Goal: Information Seeking & Learning: Learn about a topic

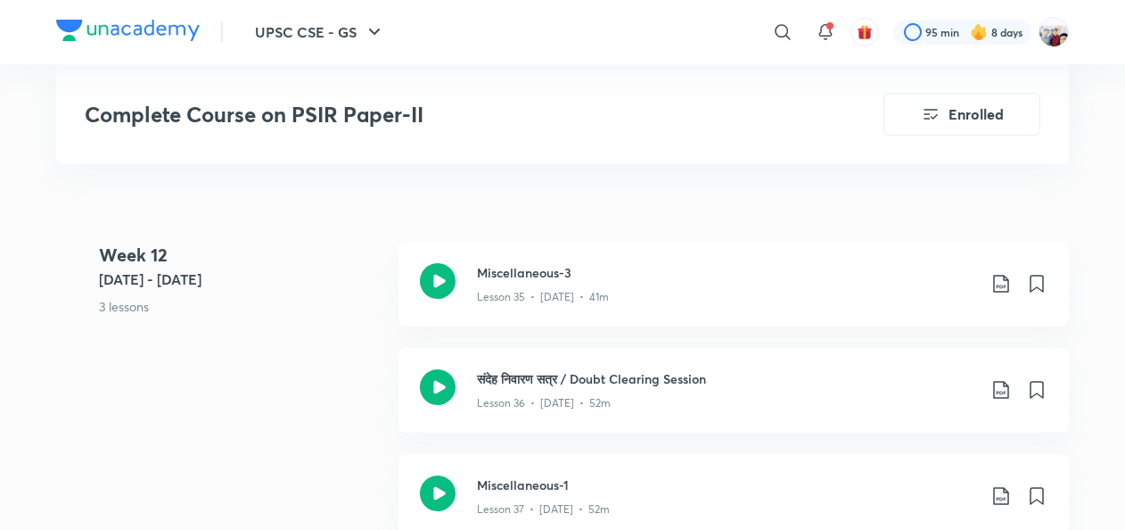
scroll to position [5426, 0]
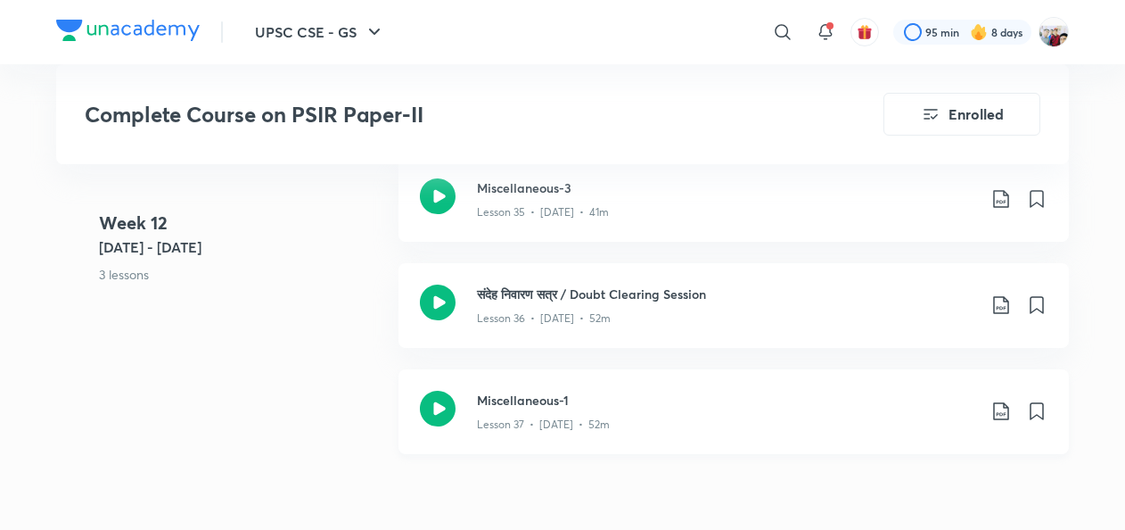
click at [783, 414] on div "Lesson 37 • Sept 8 • 52m" at bounding box center [726, 420] width 499 height 23
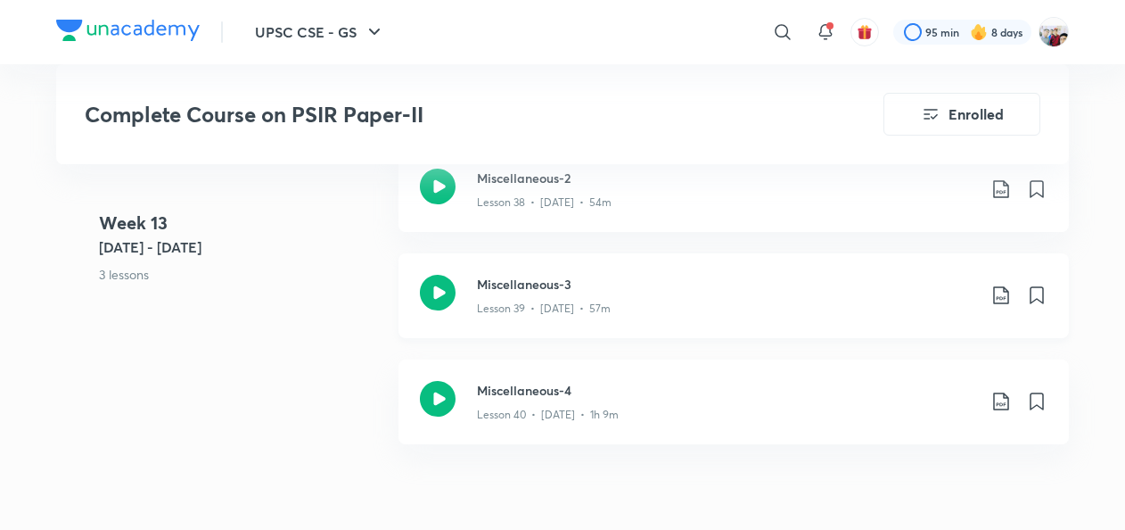
scroll to position [5848, 0]
click at [585, 177] on h3 "Miscellaneous-2" at bounding box center [726, 179] width 499 height 19
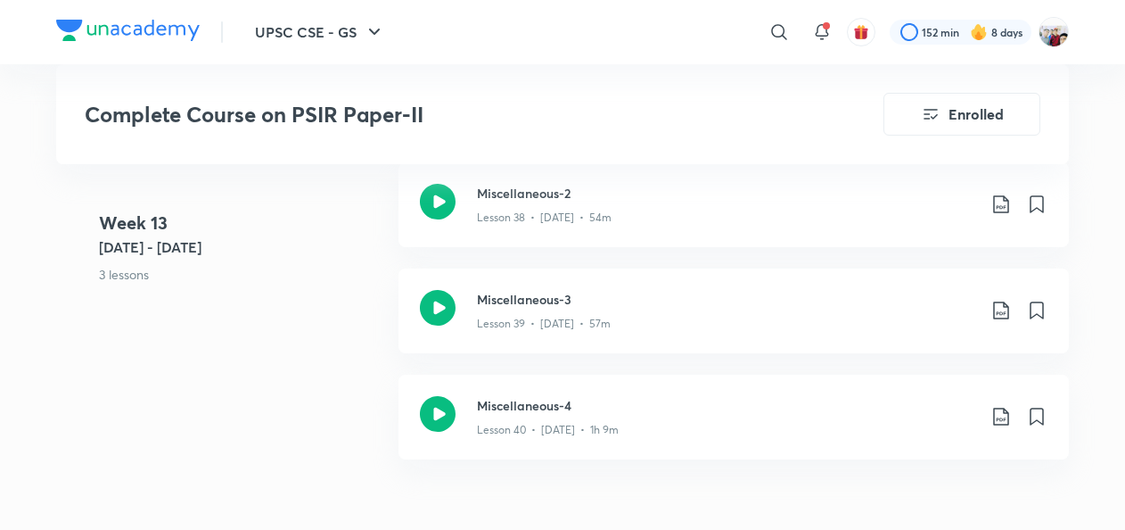
scroll to position [5830, 0]
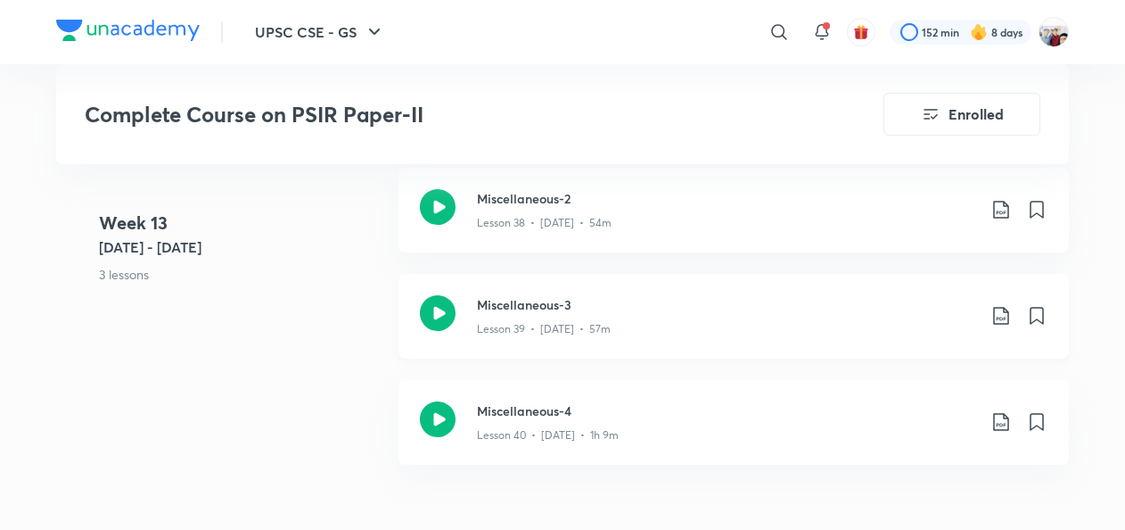
click at [778, 316] on div "Lesson 39 • Sept 12 • 57m" at bounding box center [726, 325] width 499 height 23
